Goal: Information Seeking & Learning: Learn about a topic

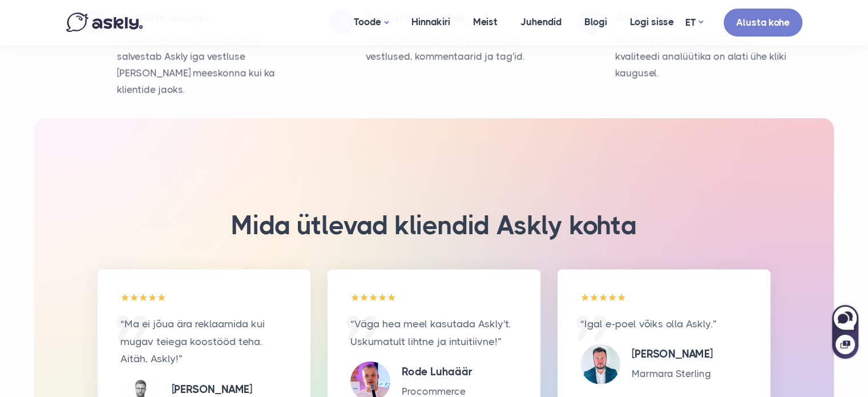
scroll to position [2739, 0]
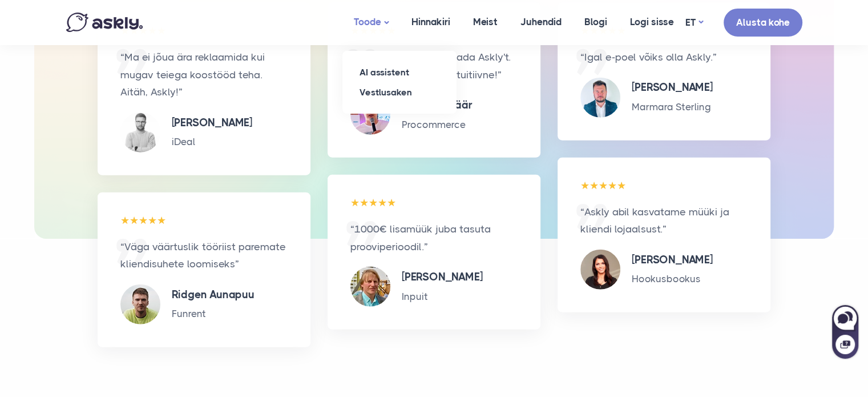
click at [367, 23] on link "Toode" at bounding box center [371, 22] width 58 height 45
click at [390, 71] on link "AI assistent" at bounding box center [399, 72] width 114 height 20
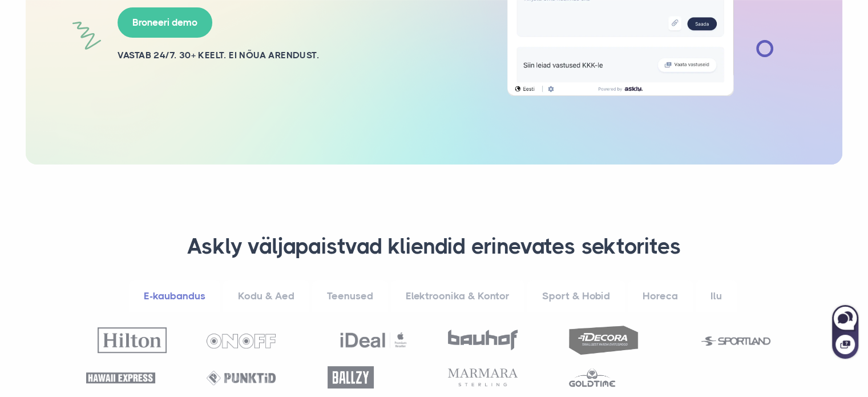
scroll to position [399, 0]
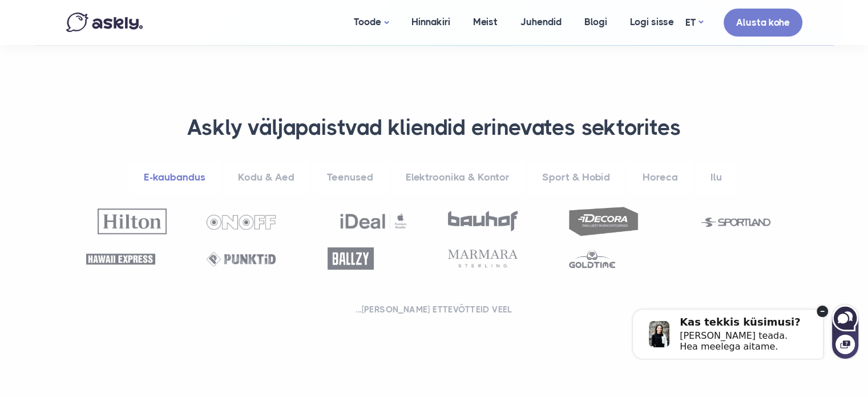
click at [839, 316] on icon at bounding box center [843, 318] width 10 height 10
select select "**"
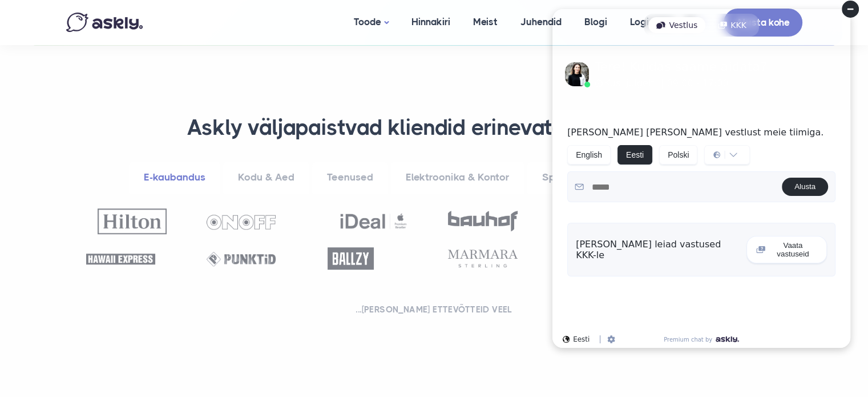
click at [846, 10] on circle at bounding box center [850, 9] width 17 height 17
